Goal: Information Seeking & Learning: Check status

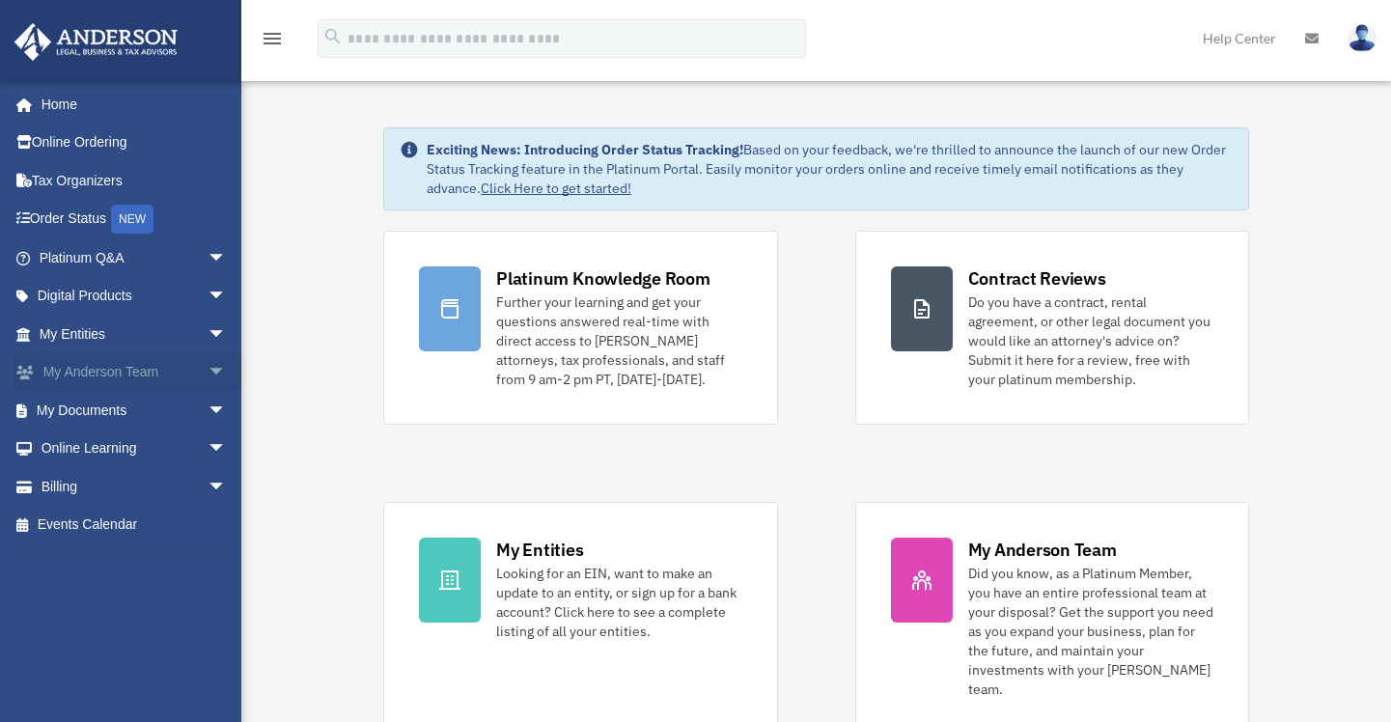
click at [208, 374] on span "arrow_drop_down" at bounding box center [227, 373] width 39 height 40
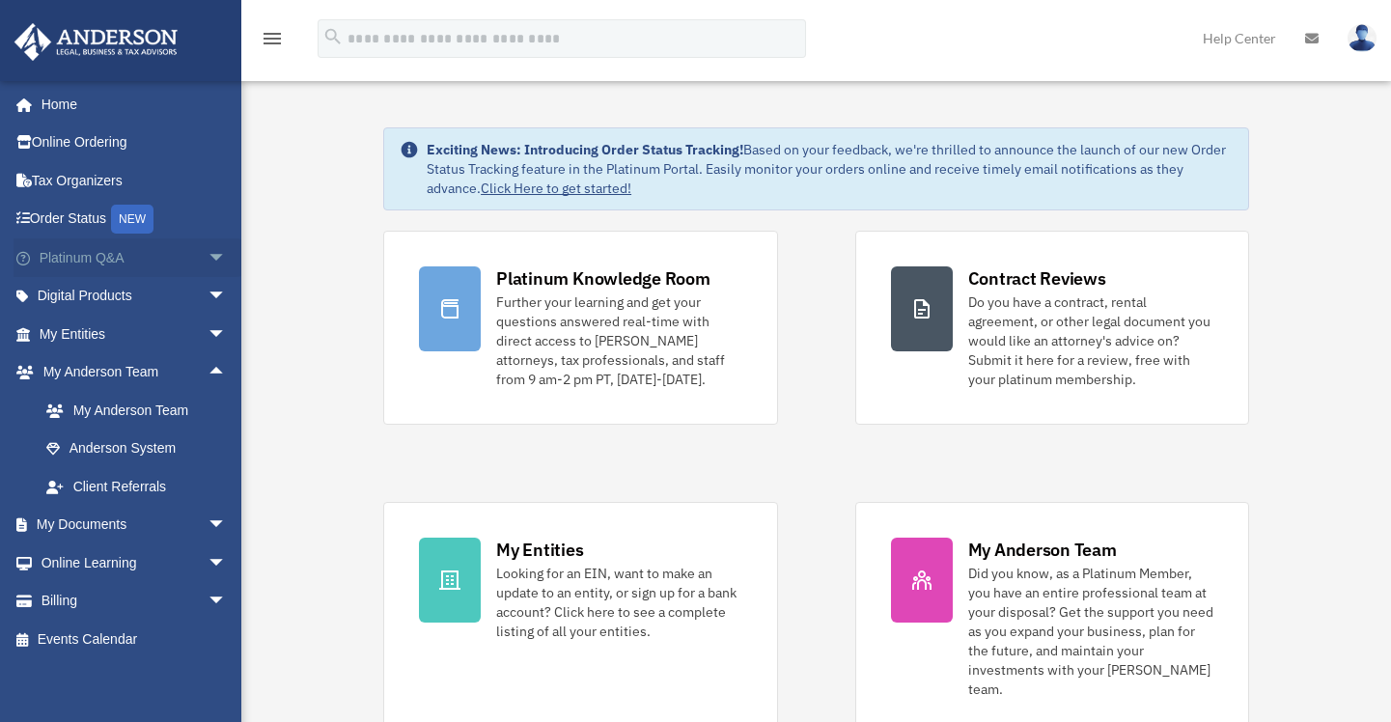
click at [208, 254] on span "arrow_drop_down" at bounding box center [227, 258] width 39 height 40
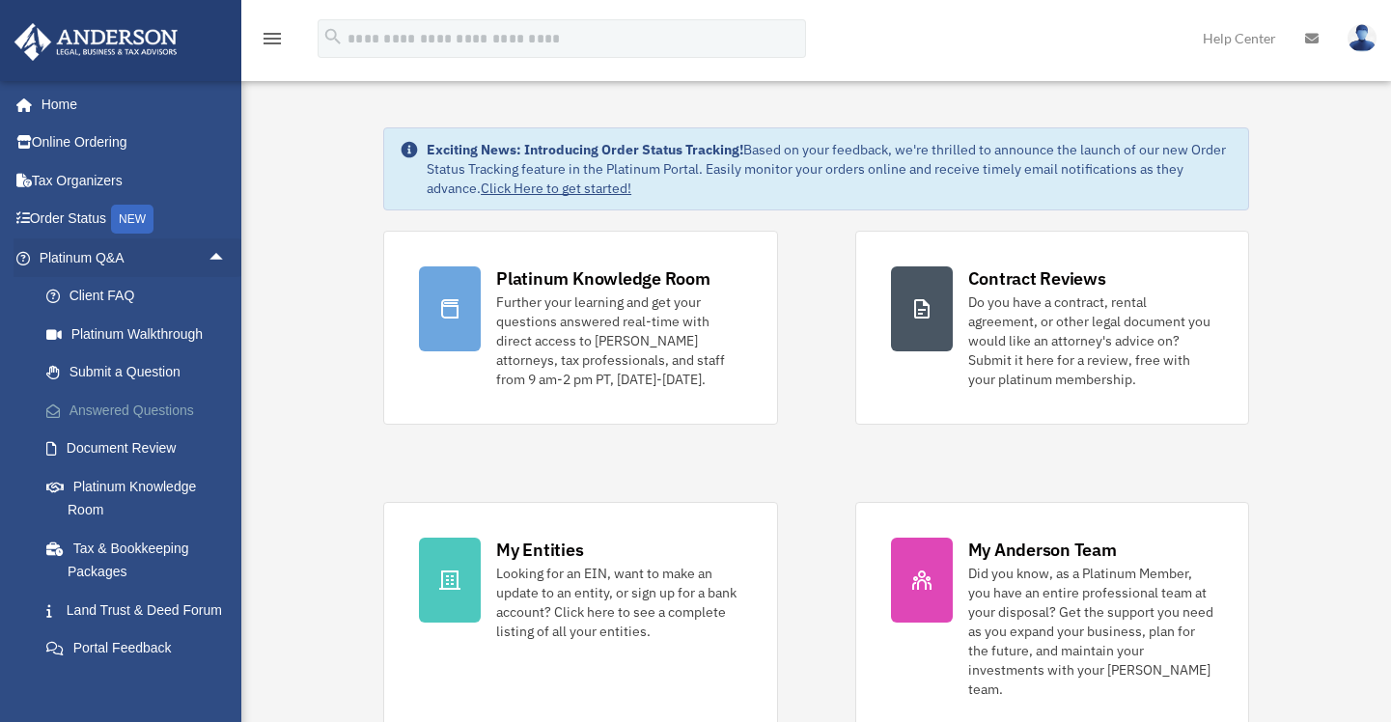
click at [162, 407] on link "Answered Questions" at bounding box center [141, 410] width 229 height 39
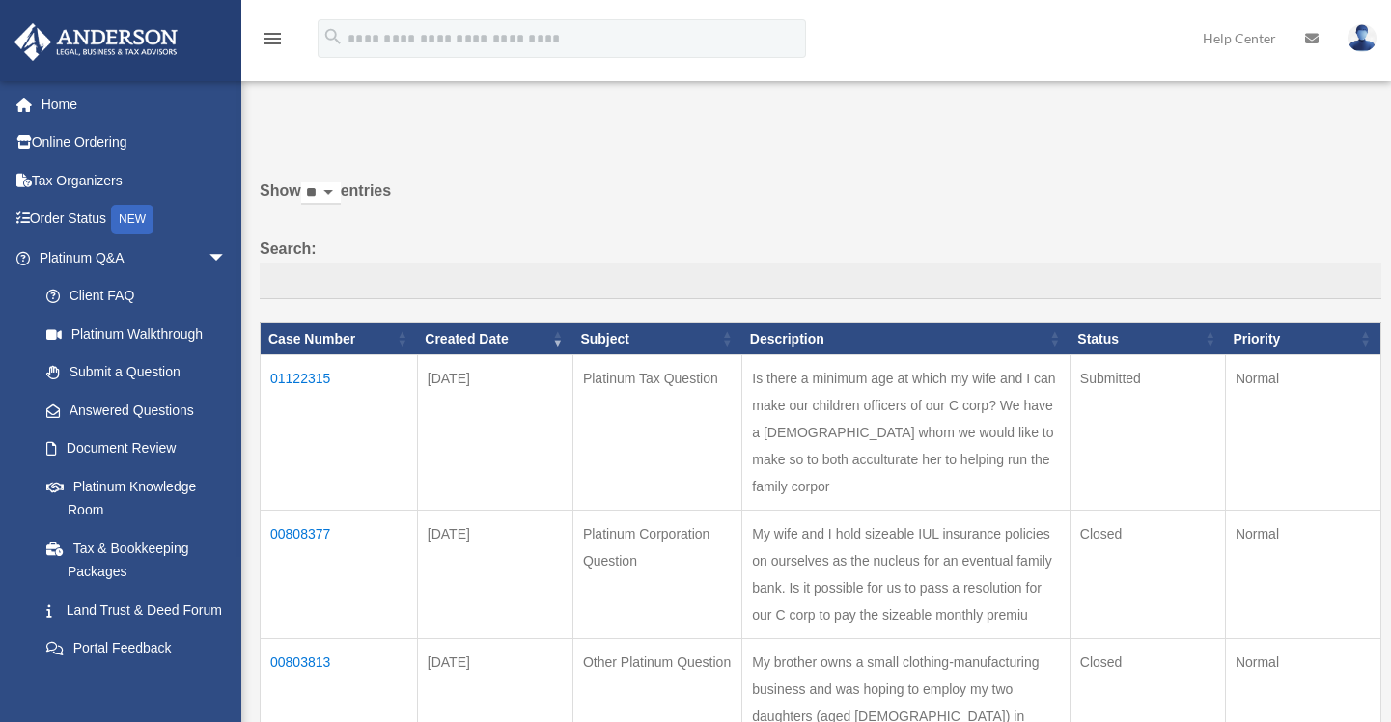
click at [300, 377] on td "01122315" at bounding box center [339, 432] width 157 height 155
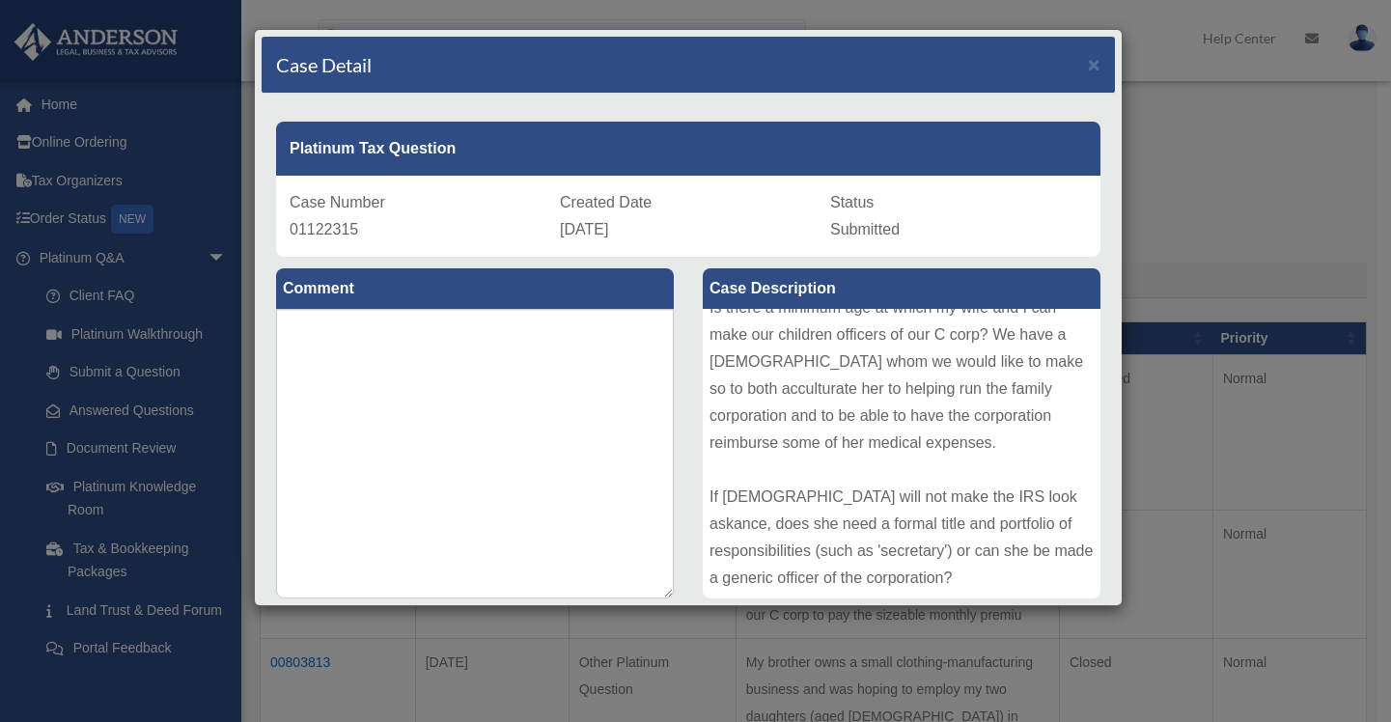
click at [1229, 144] on div "Case Detail × Platinum Tax Question Case Number 01122315 Created Date September…" at bounding box center [695, 361] width 1391 height 722
